Goal: Task Accomplishment & Management: Complete application form

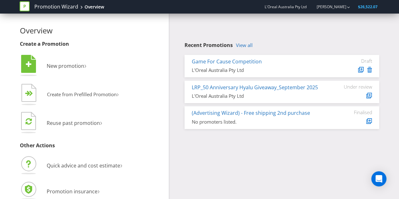
scroll to position [7, 0]
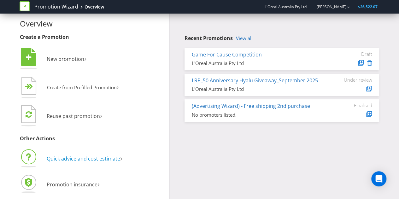
click at [108, 158] on span "Quick advice and cost estimate" at bounding box center [84, 158] width 74 height 7
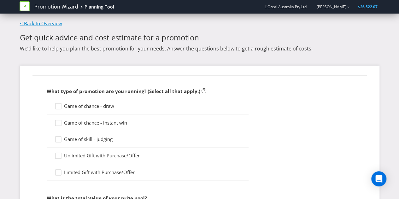
click at [44, 22] on link "< Back to Overview" at bounding box center [41, 23] width 42 height 6
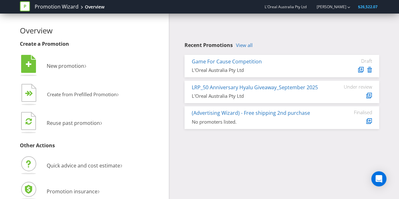
click at [28, 8] on icon at bounding box center [25, 6] width 10 height 10
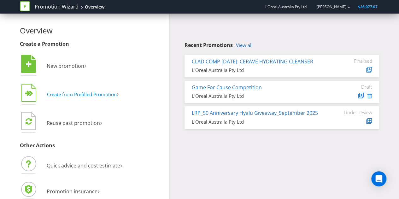
scroll to position [7, 0]
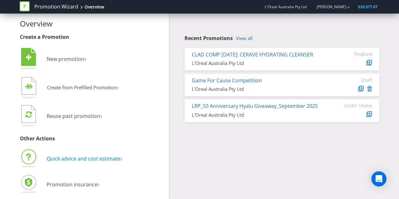
click at [69, 160] on span "Quick advice and cost estimate" at bounding box center [84, 158] width 74 height 7
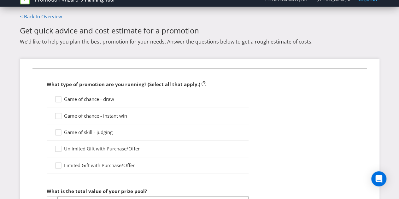
click at [98, 101] on span "Game of chance - draw" at bounding box center [89, 99] width 50 height 6
click at [0, 0] on input "Game of chance - draw" at bounding box center [0, 0] width 0 height 0
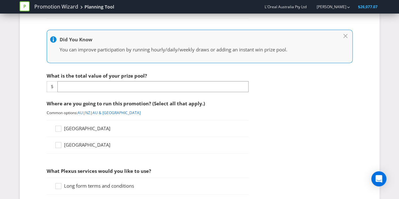
scroll to position [163, 0]
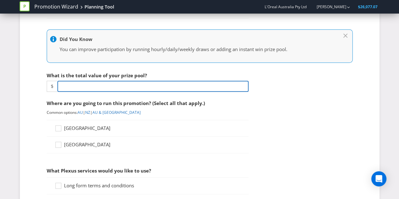
click at [98, 87] on input "number" at bounding box center [152, 86] width 191 height 11
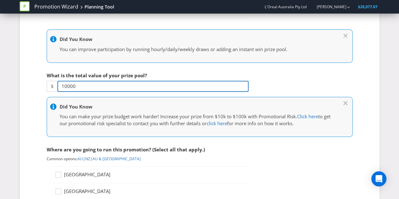
type input "10000"
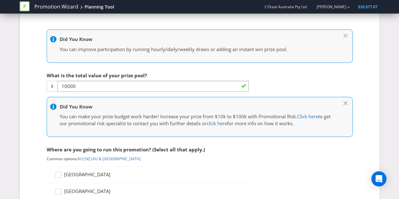
click at [78, 173] on span "[GEOGRAPHIC_DATA]" at bounding box center [87, 174] width 46 height 6
click at [0, 0] on input "[GEOGRAPHIC_DATA]" at bounding box center [0, 0] width 0 height 0
click at [78, 189] on span "[GEOGRAPHIC_DATA]" at bounding box center [87, 191] width 46 height 6
click at [0, 0] on input "[GEOGRAPHIC_DATA]" at bounding box center [0, 0] width 0 height 0
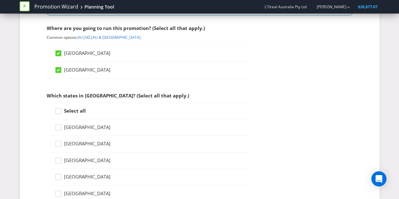
scroll to position [308, 0]
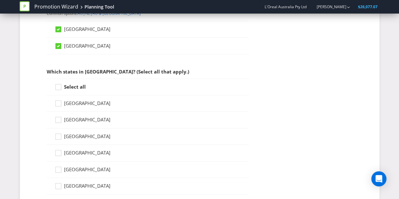
click at [67, 84] on strong "Select all" at bounding box center [75, 87] width 22 height 6
click at [0, 0] on input "Select all" at bounding box center [0, 0] width 0 height 0
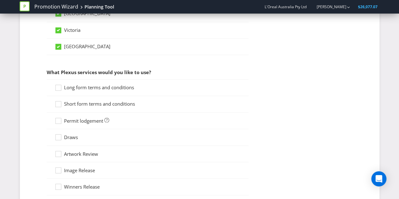
scroll to position [481, 0]
click at [108, 86] on span "Long form terms and conditions" at bounding box center [99, 87] width 70 height 6
click at [0, 0] on input "Long form terms and conditions" at bounding box center [0, 0] width 0 height 0
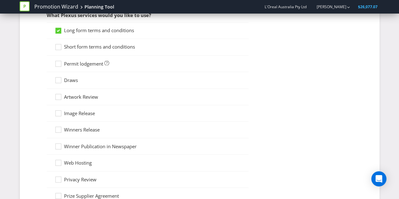
scroll to position [537, 0]
click at [77, 63] on span "Permit lodgement" at bounding box center [83, 64] width 39 height 6
click at [0, 0] on input "Permit lodgement" at bounding box center [0, 0] width 0 height 0
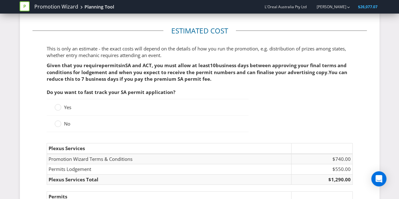
scroll to position [751, 0]
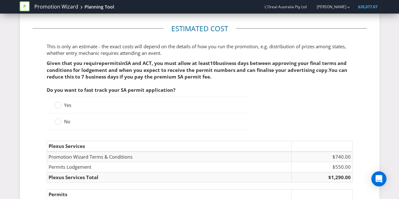
click at [64, 103] on span "Yes" at bounding box center [67, 105] width 7 height 6
click at [0, 0] on input "Yes" at bounding box center [0, 0] width 0 height 0
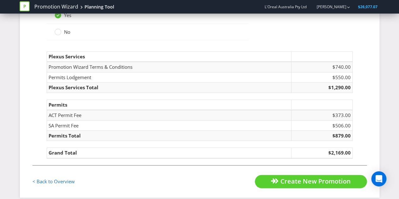
scroll to position [835, 0]
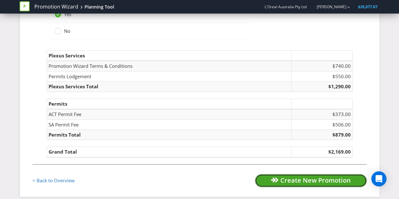
click at [285, 176] on span "Create New Promotion" at bounding box center [316, 180] width 70 height 9
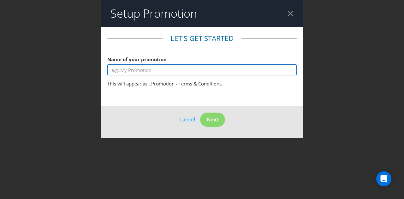
click at [156, 72] on input "text" at bounding box center [201, 69] width 189 height 11
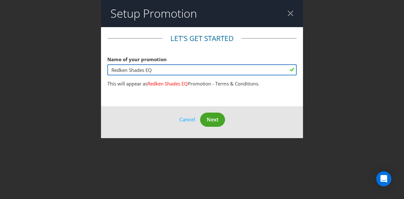
type input "Redken Shades EQ"
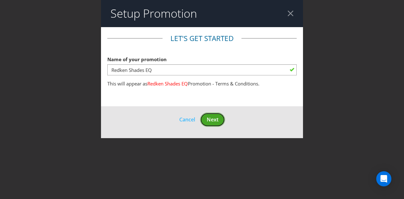
click at [218, 123] on span "Next" at bounding box center [213, 119] width 12 height 7
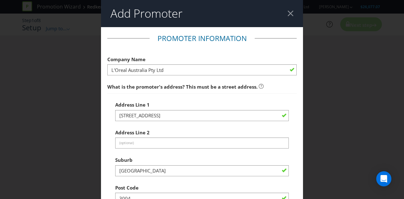
click at [288, 12] on div at bounding box center [291, 13] width 6 height 6
